Goal: Check status: Check status

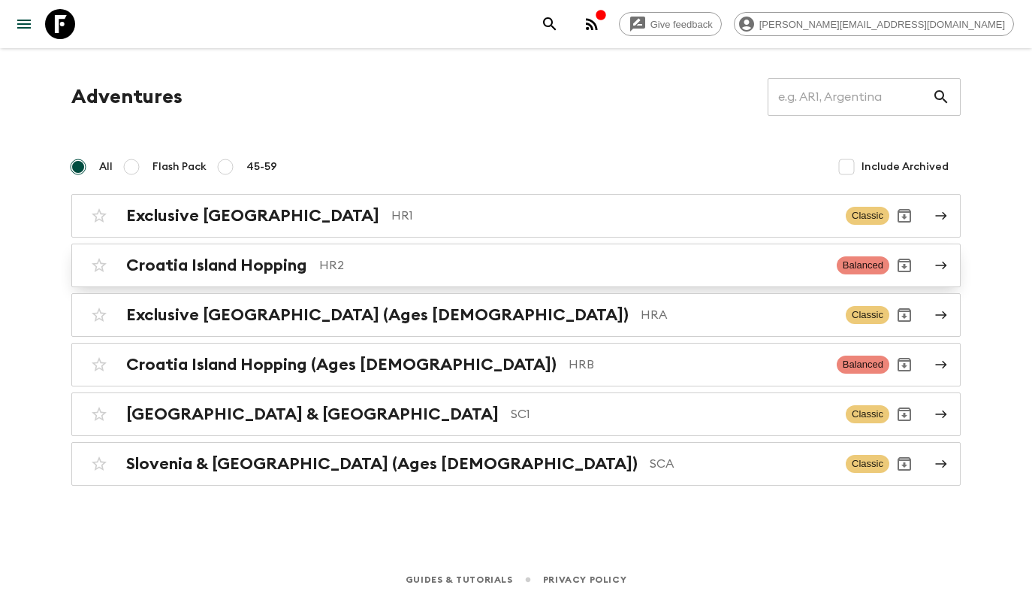
click at [320, 270] on p "HR2" at bounding box center [572, 265] width 506 height 18
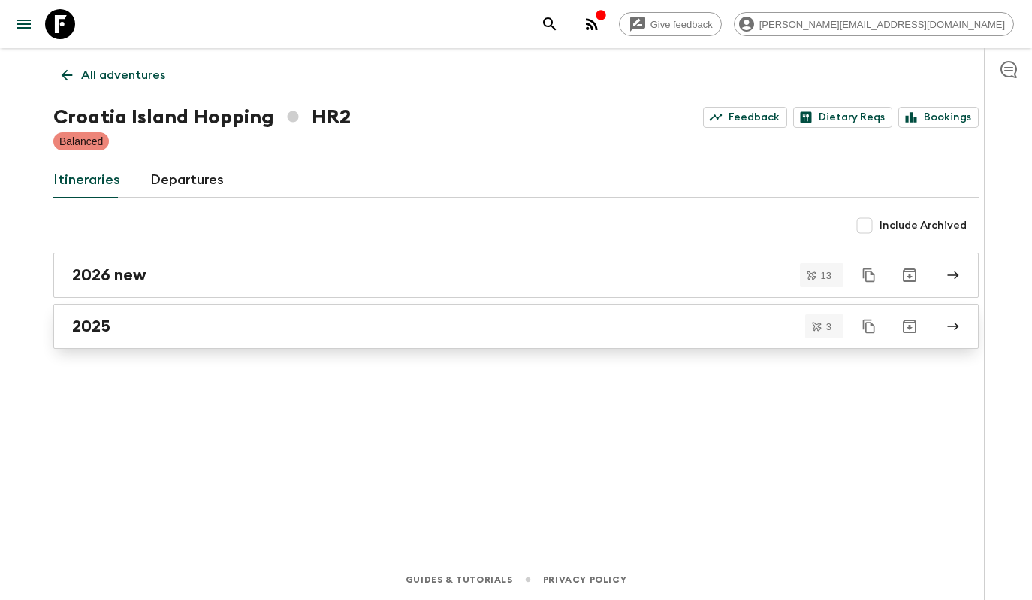
click at [286, 319] on div "2025" at bounding box center [502, 326] width 860 height 20
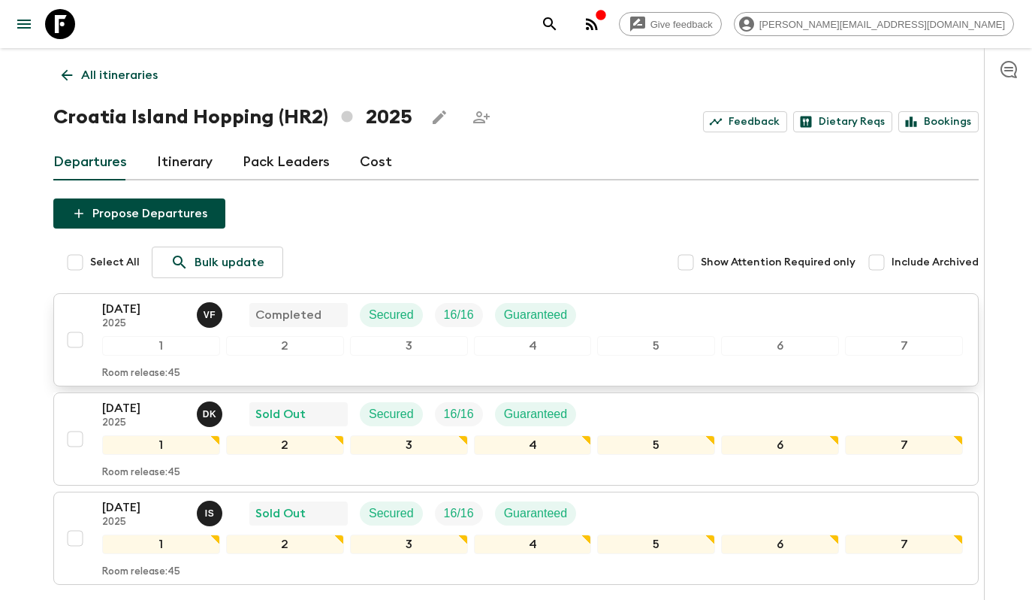
scroll to position [122, 0]
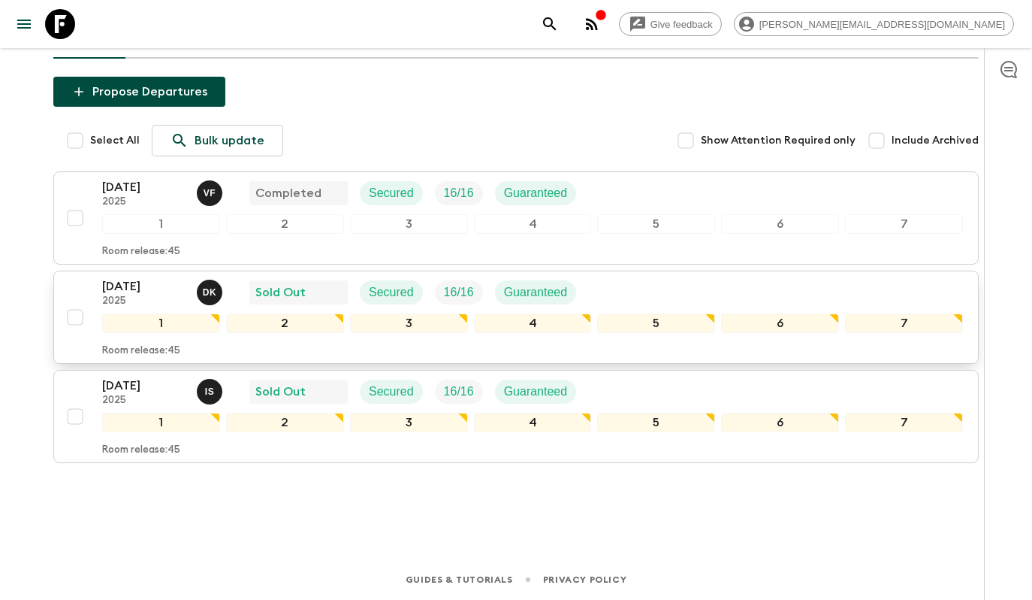
click at [645, 290] on div "[DATE] 2025 D K Sold Out Secured 16 / 16 Guaranteed" at bounding box center [532, 292] width 861 height 30
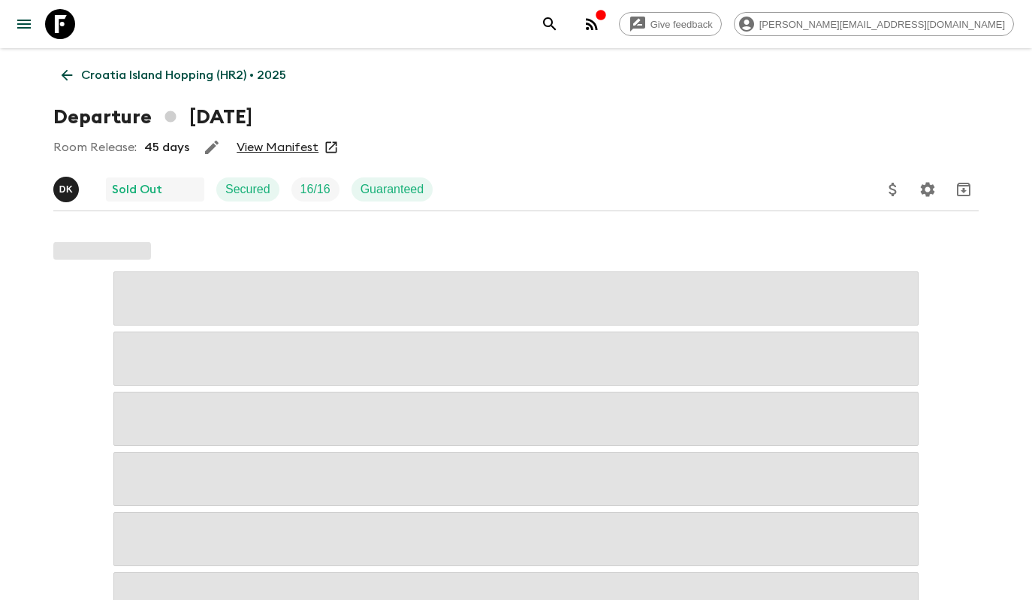
click at [277, 145] on link "View Manifest" at bounding box center [278, 147] width 82 height 15
